Goal: Information Seeking & Learning: Learn about a topic

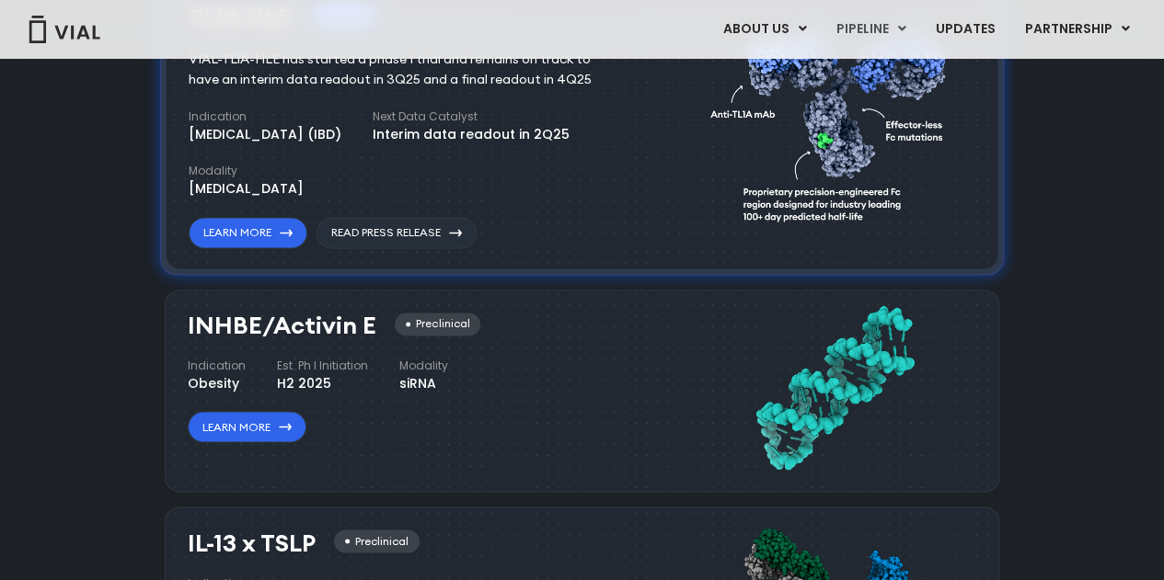
scroll to position [1014, 0]
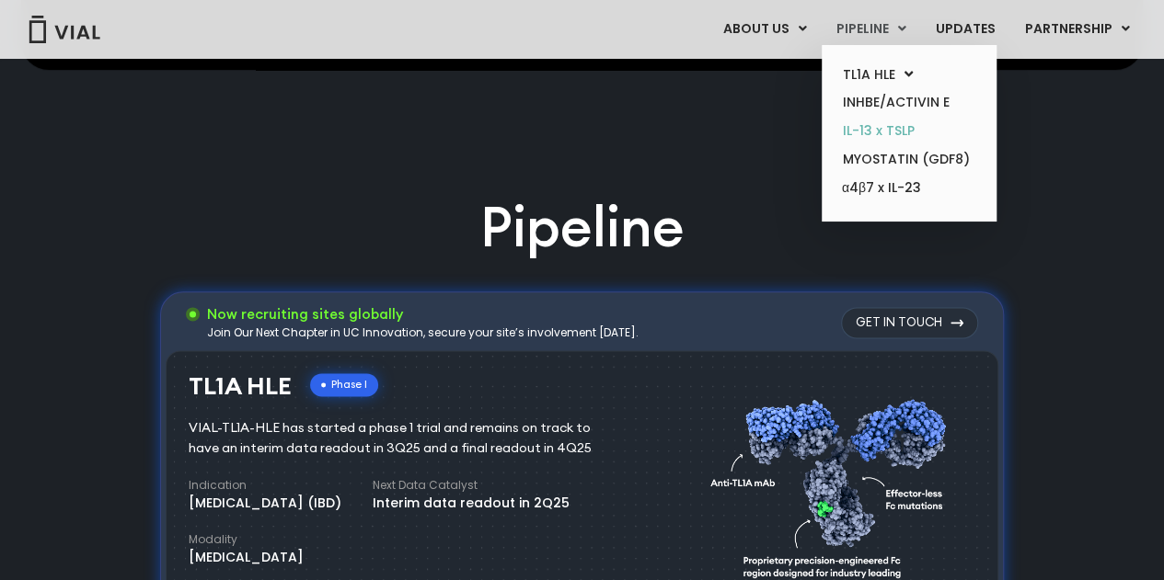
click at [901, 129] on link "IL-13 x TSLP" at bounding box center [908, 131] width 161 height 29
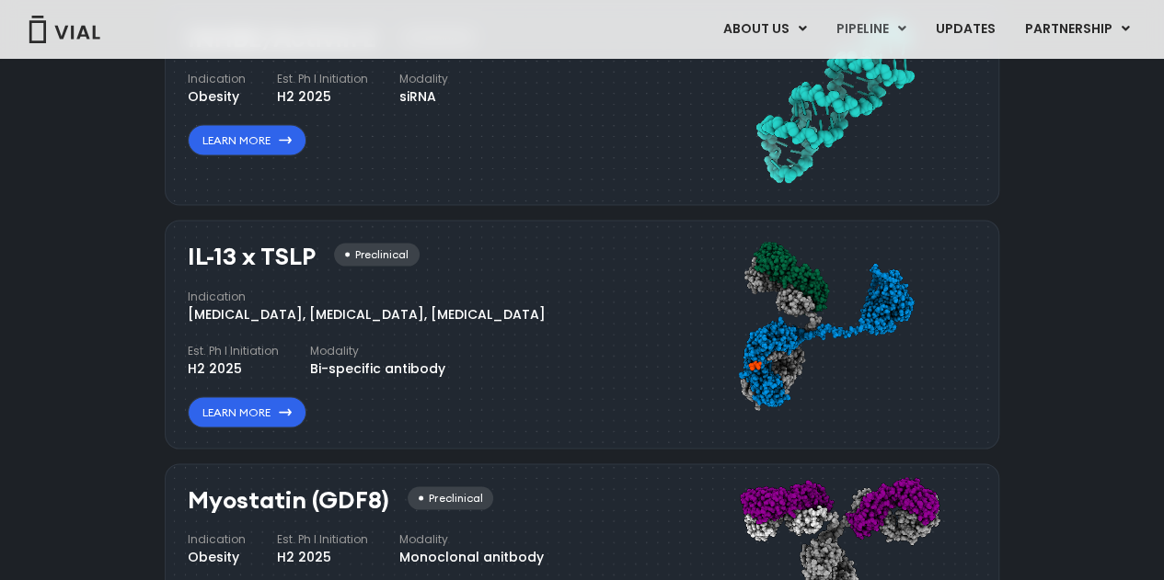
scroll to position [1750, 0]
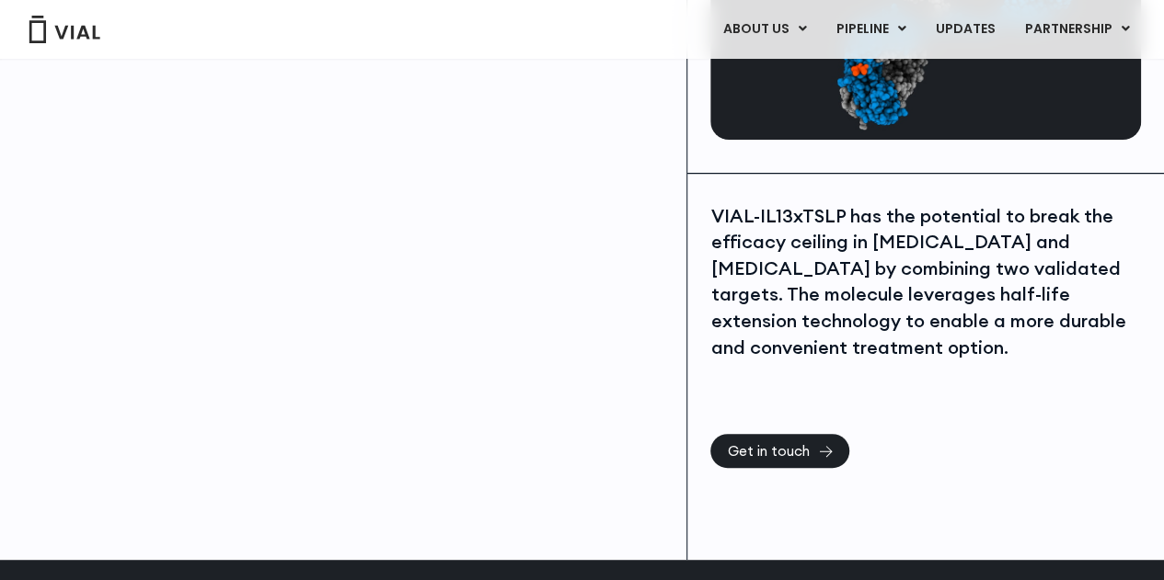
scroll to position [276, 0]
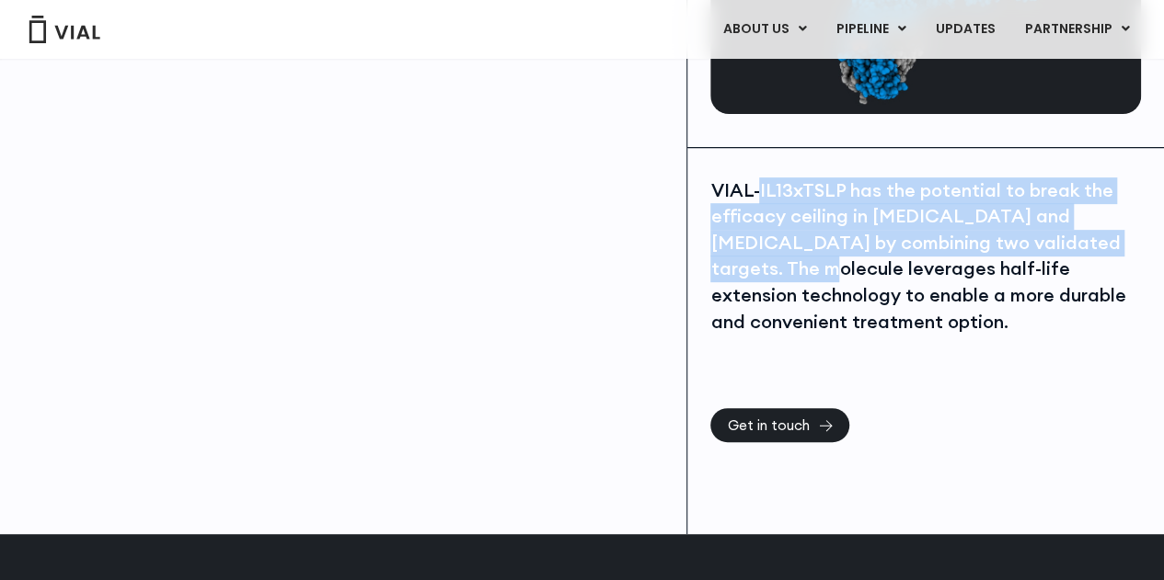
drag, startPoint x: 761, startPoint y: 201, endPoint x: 771, endPoint y: 271, distance: 70.6
click at [771, 271] on div "VIAL-IL13xTSLP has the potential to break the efficacy ceiling in asthma and at…" at bounding box center [925, 257] width 430 height 158
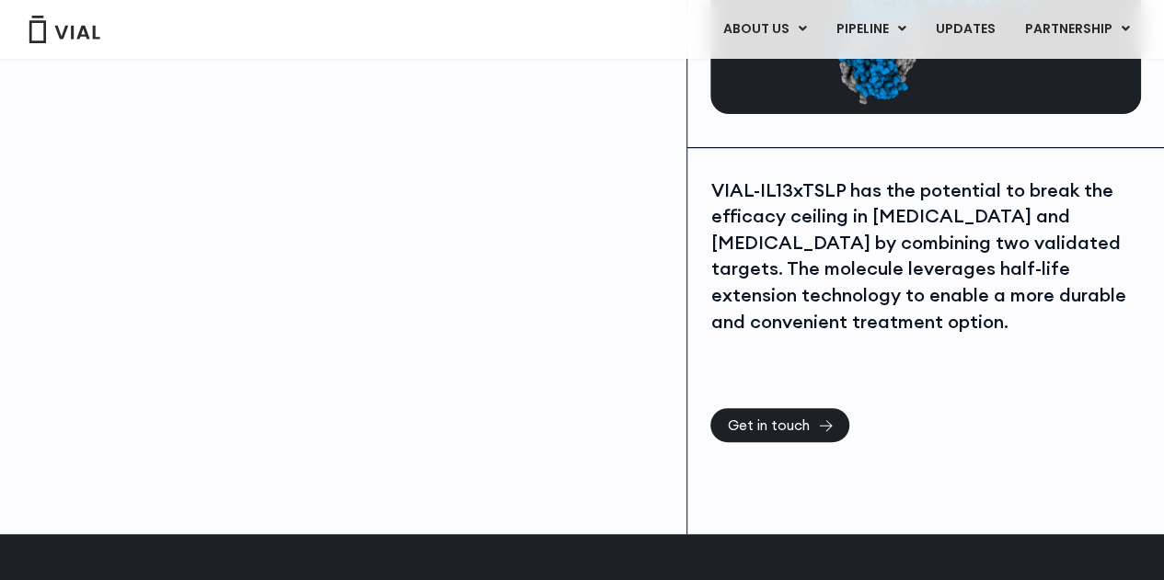
click at [716, 195] on div "VIAL-IL13xTSLP has the potential to break the efficacy ceiling in asthma and at…" at bounding box center [925, 257] width 430 height 158
drag, startPoint x: 713, startPoint y: 187, endPoint x: 834, endPoint y: 186, distance: 121.4
click at [834, 186] on div "VIAL-IL13xTSLP has the potential to break the efficacy ceiling in asthma and at…" at bounding box center [925, 257] width 430 height 158
copy div "VIAL-IL13xTSLP"
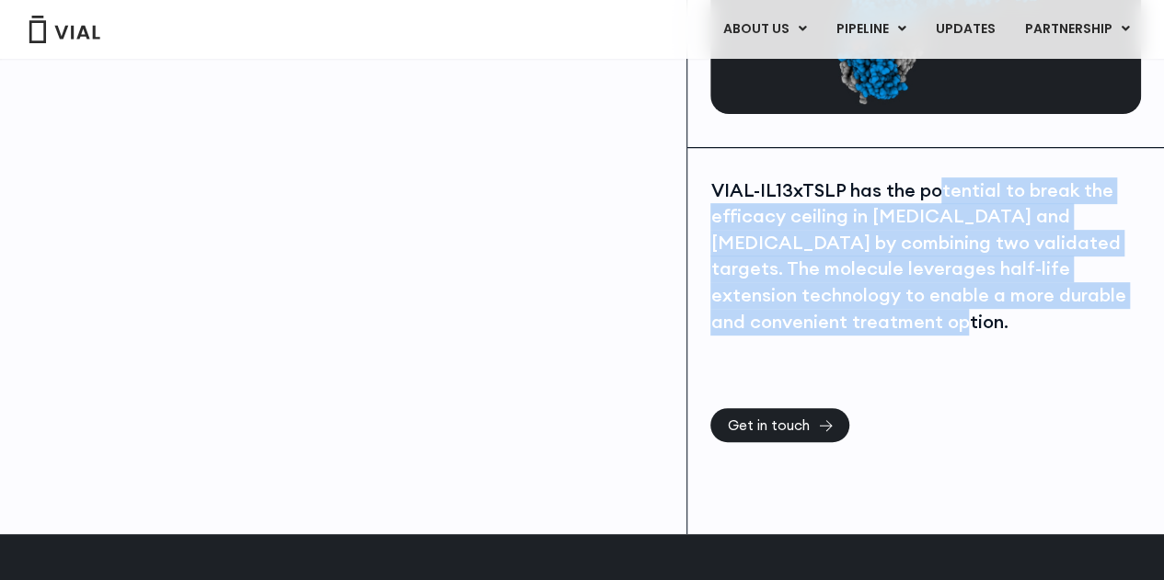
drag, startPoint x: 935, startPoint y: 204, endPoint x: 973, endPoint y: 319, distance: 121.3
click at [973, 319] on div "VIAL-IL13xTSLP has the potential to break the efficacy ceiling in asthma and at…" at bounding box center [925, 257] width 430 height 158
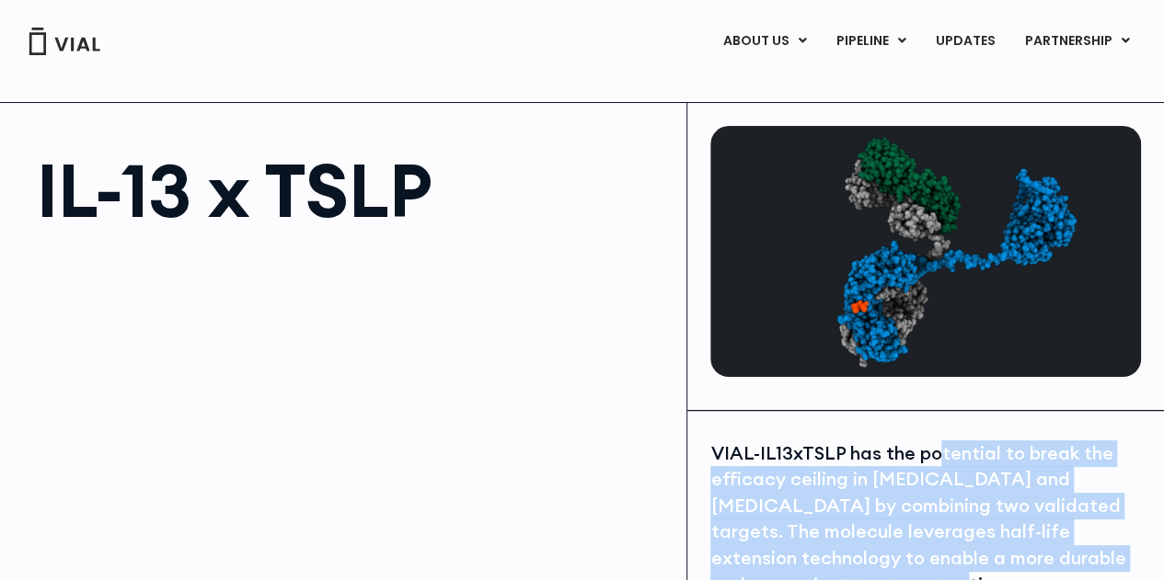
scroll to position [0, 0]
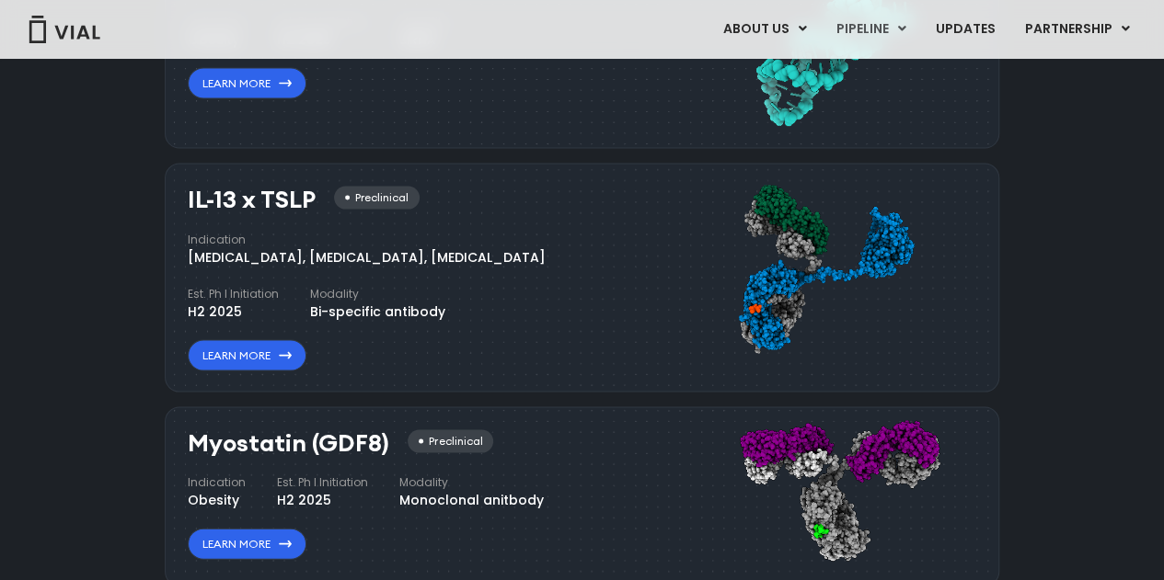
scroll to position [1698, 0]
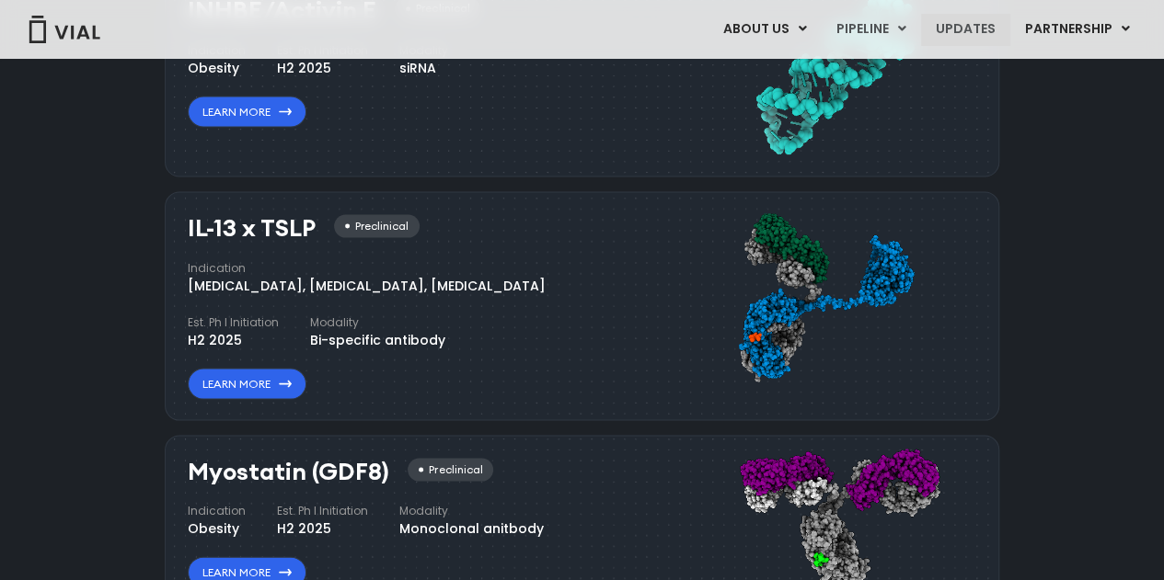
click at [971, 26] on link "UPDATES" at bounding box center [965, 29] width 88 height 31
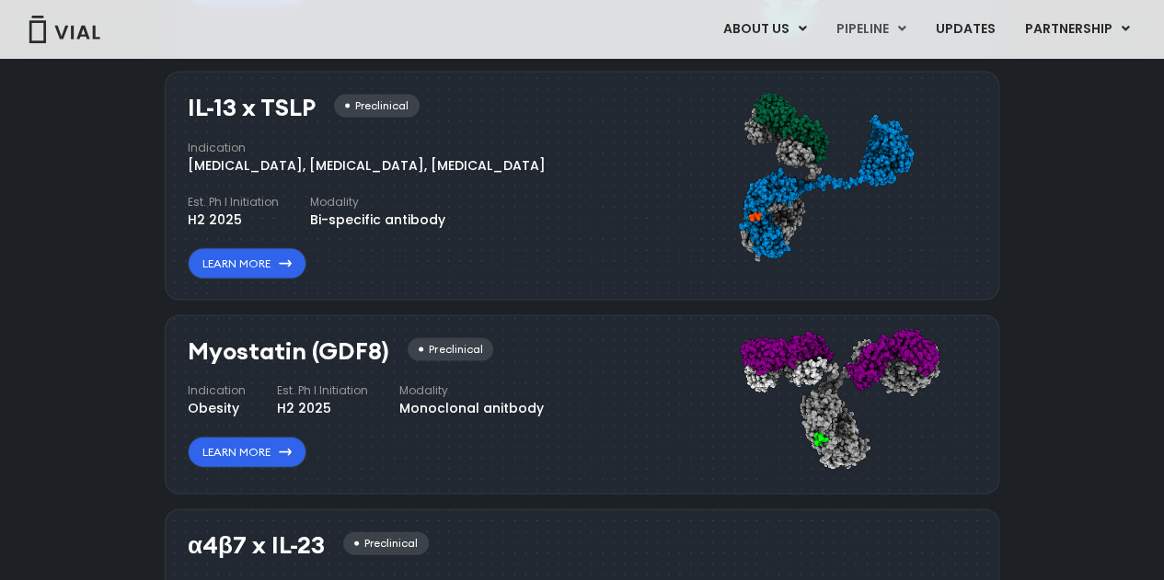
scroll to position [1698, 0]
